Goal: Task Accomplishment & Management: Use online tool/utility

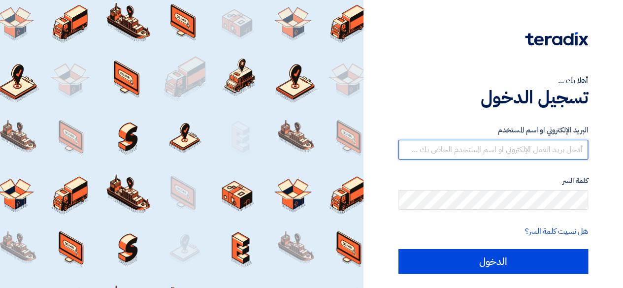
click at [481, 140] on input "text" at bounding box center [493, 150] width 190 height 20
type input "[PERSON_NAME][EMAIL_ADDRESS][DOMAIN_NAME]"
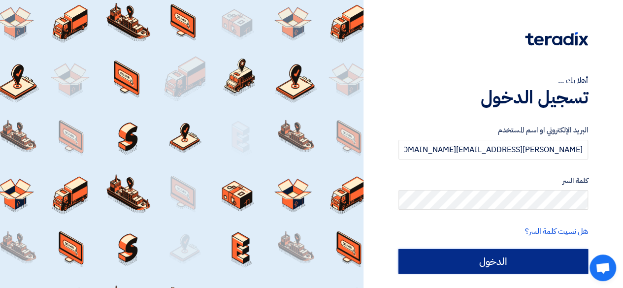
click at [453, 272] on input "الدخول" at bounding box center [493, 261] width 190 height 25
type input "Sign in"
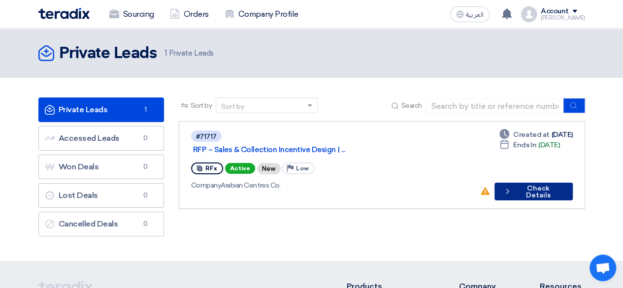
click at [553, 183] on button "Check details Check Details" at bounding box center [534, 192] width 78 height 18
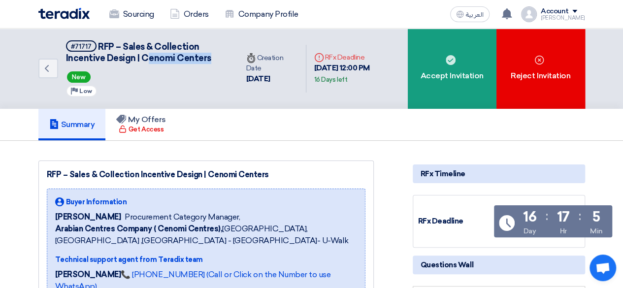
drag, startPoint x: 142, startPoint y: 53, endPoint x: 206, endPoint y: 61, distance: 64.5
click at [206, 61] on span "RFP – Sales & Collection Incentive Design | Cenomi Centers" at bounding box center [138, 52] width 145 height 22
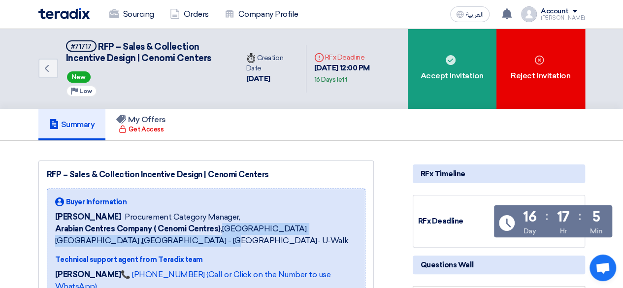
drag, startPoint x: 221, startPoint y: 225, endPoint x: 322, endPoint y: 242, distance: 103.0
click at [322, 242] on span "Arabian Centres Company ( [GEOGRAPHIC_DATA]), [GEOGRAPHIC_DATA], [GEOGRAPHIC_DA…" at bounding box center [206, 235] width 302 height 24
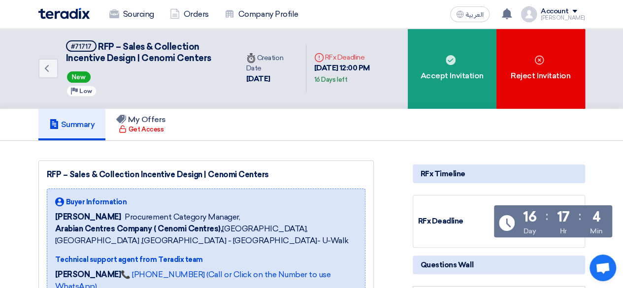
click at [326, 176] on div "RFP – Sales & Collection Incentive Design | Cenomi Centers" at bounding box center [206, 175] width 319 height 12
